Goal: Check status: Check status

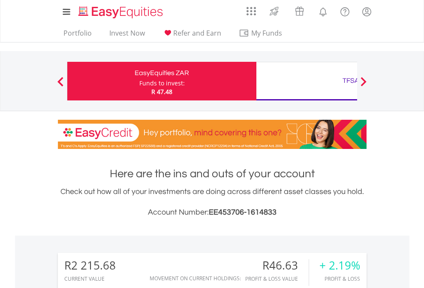
scroll to position [82, 135]
click at [139, 81] on div "Funds to invest:" at bounding box center [161, 83] width 45 height 9
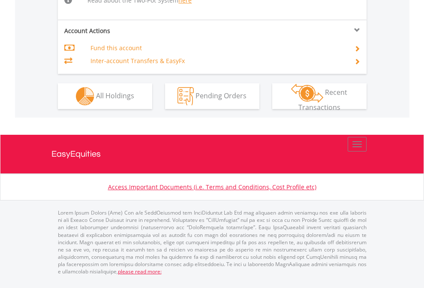
scroll to position [889, 0]
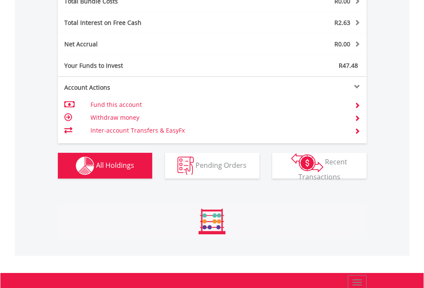
scroll to position [1004, 0]
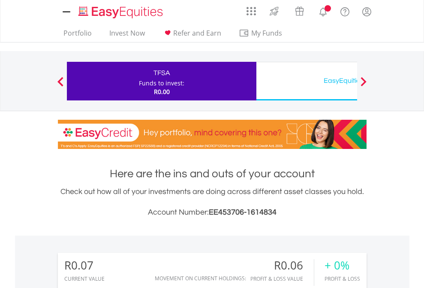
scroll to position [640, 0]
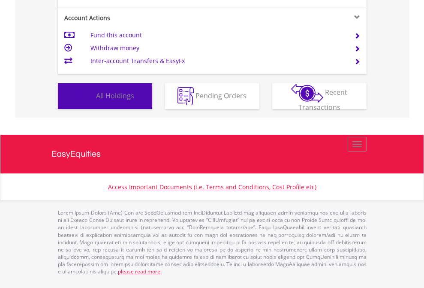
scroll to position [82, 135]
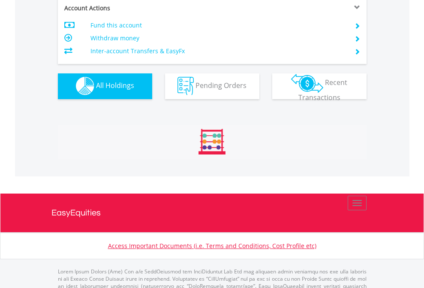
scroll to position [848, 0]
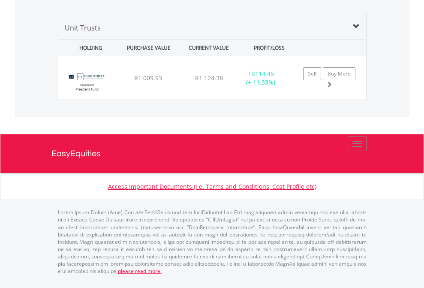
scroll to position [82, 135]
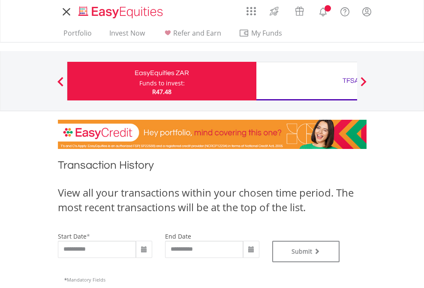
type input "**********"
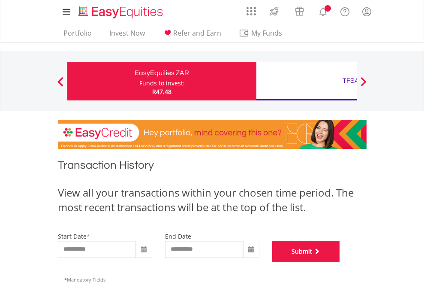
click at [340, 262] on button "Submit" at bounding box center [306, 250] width 68 height 21
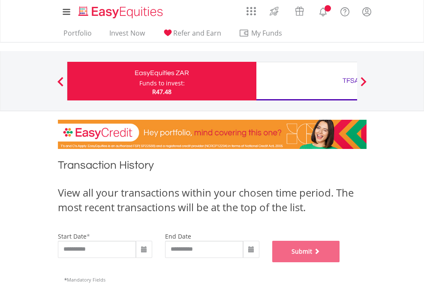
scroll to position [348, 0]
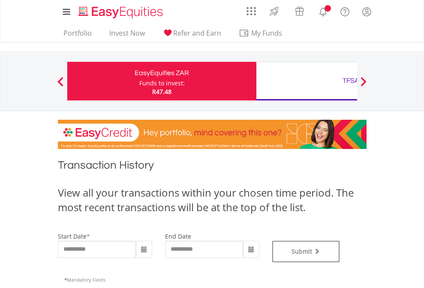
click at [306, 81] on div "TFSA" at bounding box center [350, 81] width 179 height 12
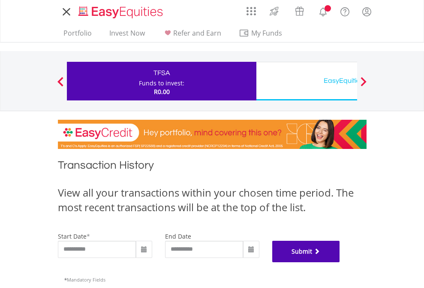
click at [340, 262] on button "Submit" at bounding box center [306, 250] width 68 height 21
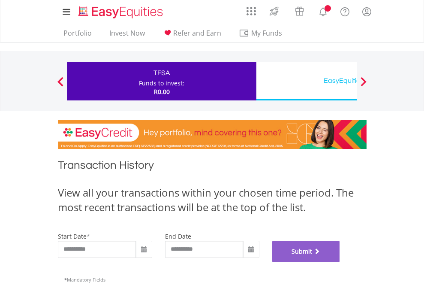
scroll to position [348, 0]
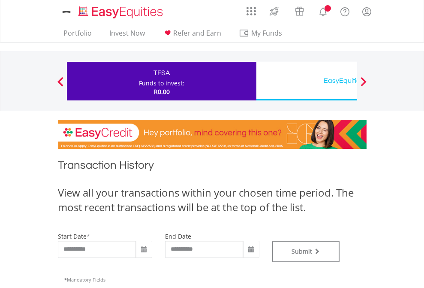
click at [306, 81] on div "EasyEquities USD" at bounding box center [350, 81] width 179 height 12
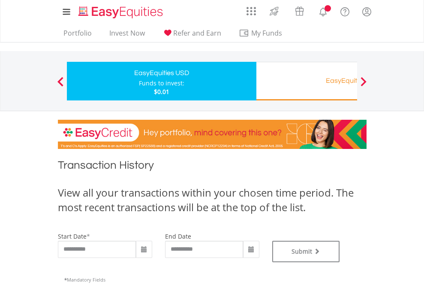
type input "**********"
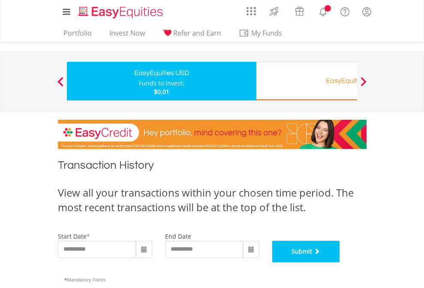
click at [340, 262] on button "Submit" at bounding box center [306, 250] width 68 height 21
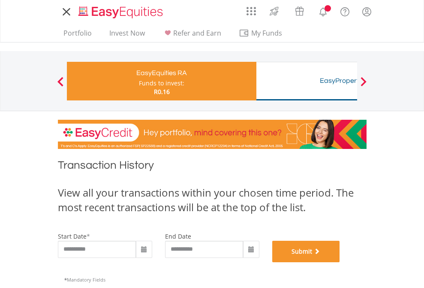
click at [340, 262] on button "Submit" at bounding box center [306, 250] width 68 height 21
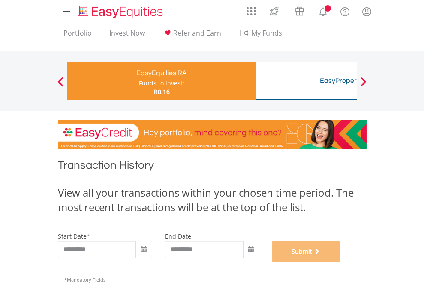
scroll to position [348, 0]
